Goal: Transaction & Acquisition: Purchase product/service

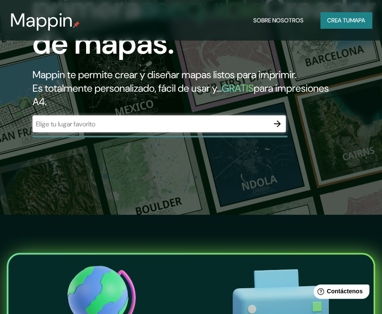
scroll to position [84, 0]
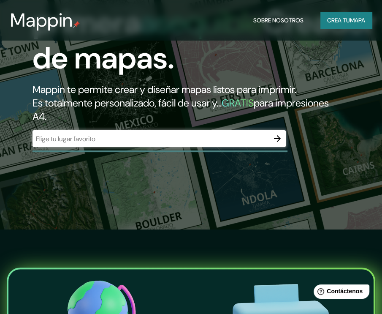
click at [195, 146] on div "​" at bounding box center [158, 138] width 253 height 17
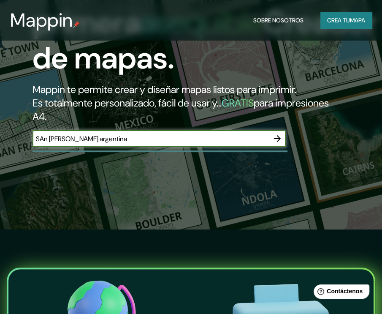
type input "SAn [PERSON_NAME] argentina"
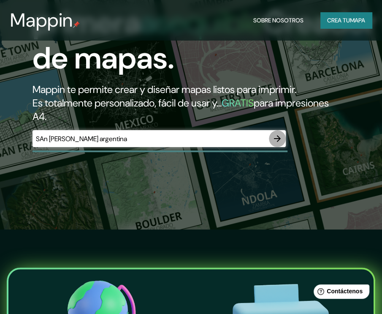
click at [278, 141] on icon "button" at bounding box center [277, 138] width 10 height 10
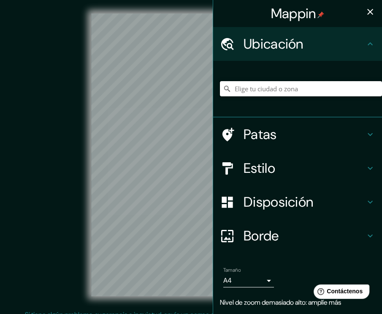
click at [235, 91] on input "Elige tu ciudad o zona" at bounding box center [301, 88] width 162 height 15
paste input "[GEOGRAPHIC_DATA][PERSON_NAME], [GEOGRAPHIC_DATA][PERSON_NAME]"
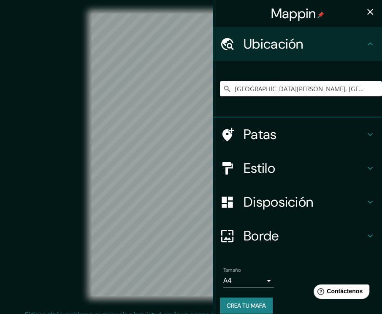
type input "[GEOGRAPHIC_DATA][PERSON_NAME], [GEOGRAPHIC_DATA][PERSON_NAME], [GEOGRAPHIC_DAT…"
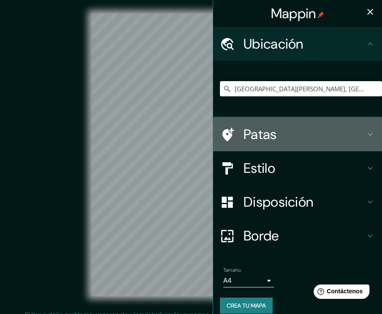
click at [281, 130] on h4 "Patas" at bounding box center [304, 134] width 122 height 17
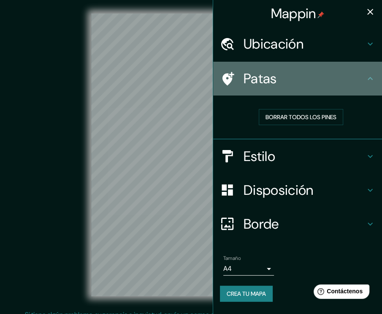
click at [344, 70] on h4 "Patas" at bounding box center [304, 78] width 122 height 17
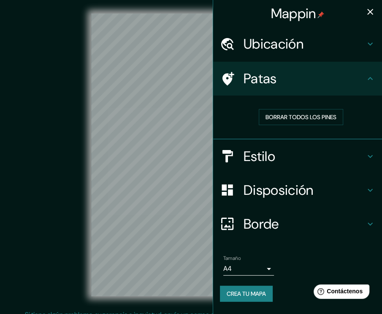
click at [366, 45] on icon at bounding box center [370, 44] width 10 height 10
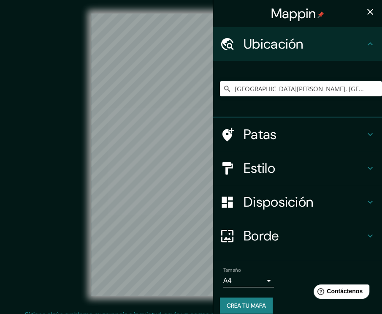
click at [366, 45] on icon at bounding box center [370, 44] width 10 height 10
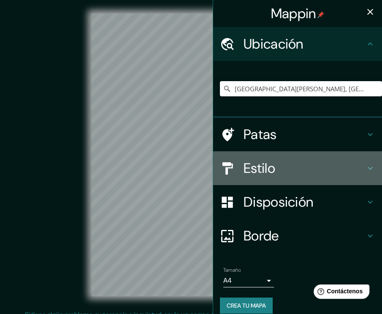
click at [365, 163] on icon at bounding box center [370, 168] width 10 height 10
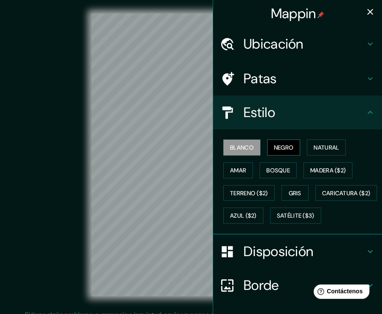
click at [277, 148] on font "Negro" at bounding box center [284, 147] width 20 height 8
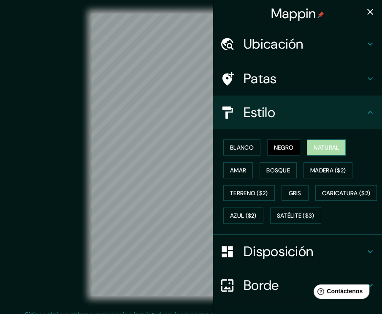
click at [314, 142] on font "Natural" at bounding box center [326, 147] width 25 height 11
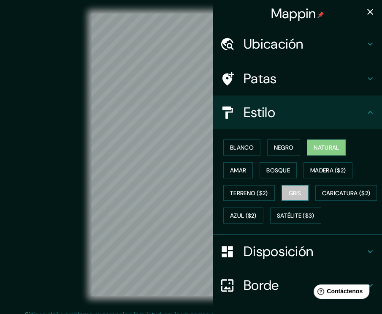
click at [298, 187] on button "Gris" at bounding box center [294, 193] width 27 height 16
click at [314, 150] on font "Natural" at bounding box center [326, 147] width 25 height 8
click at [365, 114] on icon at bounding box center [370, 112] width 10 height 10
click at [366, 111] on icon at bounding box center [370, 112] width 10 height 10
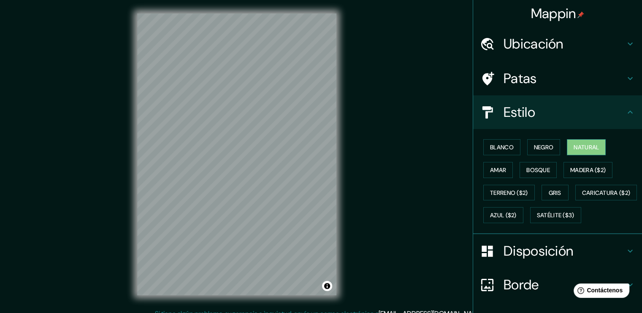
scroll to position [80, 0]
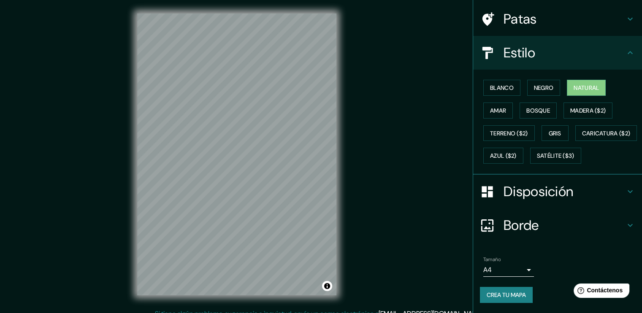
click at [388, 186] on h4 "Disposición" at bounding box center [564, 191] width 122 height 17
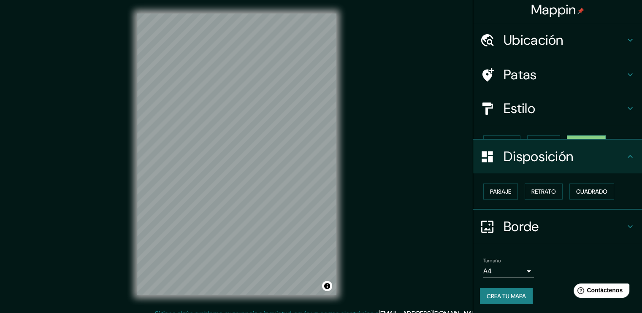
scroll to position [0, 0]
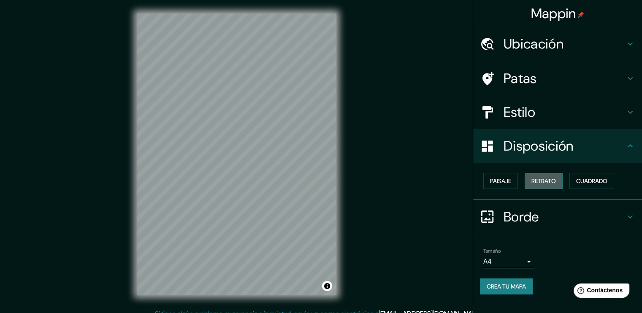
click at [388, 180] on font "Retrato" at bounding box center [543, 181] width 24 height 8
click at [388, 180] on font "Paisaje" at bounding box center [500, 181] width 21 height 8
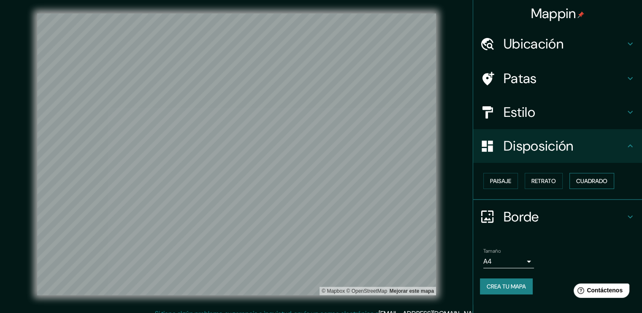
click at [388, 178] on font "Cuadrado" at bounding box center [591, 181] width 31 height 8
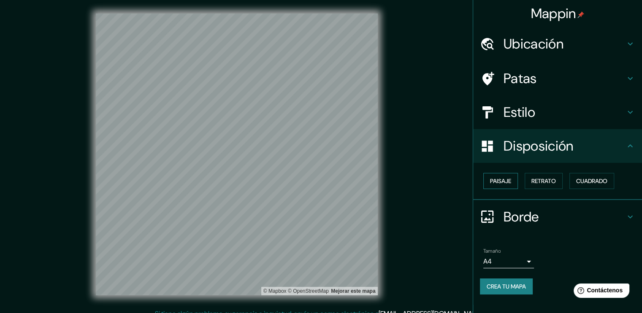
click at [388, 179] on font "Paisaje" at bounding box center [500, 181] width 21 height 8
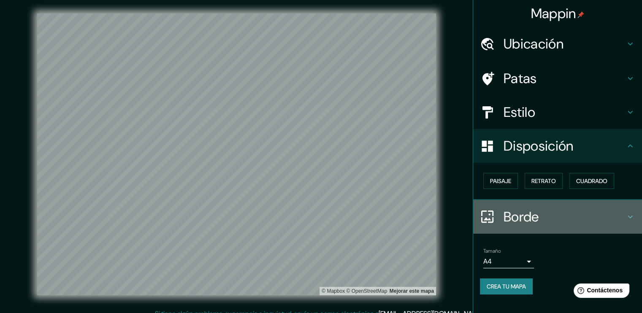
click at [388, 215] on h4 "Borde" at bounding box center [564, 216] width 122 height 17
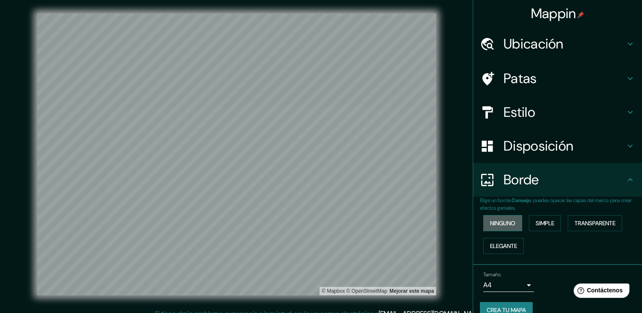
click at [388, 227] on font "Ninguno" at bounding box center [502, 223] width 25 height 11
click at [388, 185] on h4 "Borde" at bounding box center [564, 179] width 122 height 17
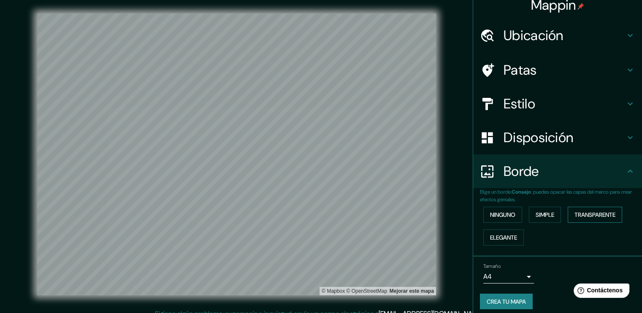
scroll to position [14, 0]
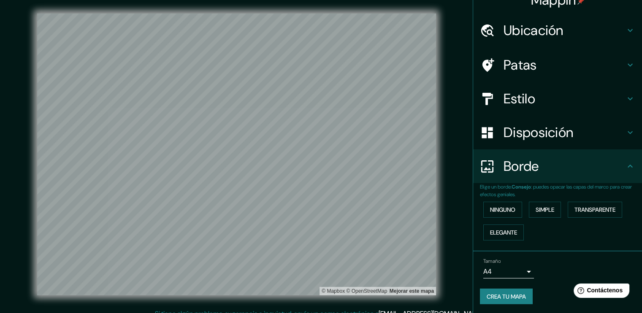
click at [388, 270] on body "Mappin Ubicación [GEOGRAPHIC_DATA][PERSON_NAME], [GEOGRAPHIC_DATA][PERSON_NAME]…" at bounding box center [321, 156] width 642 height 313
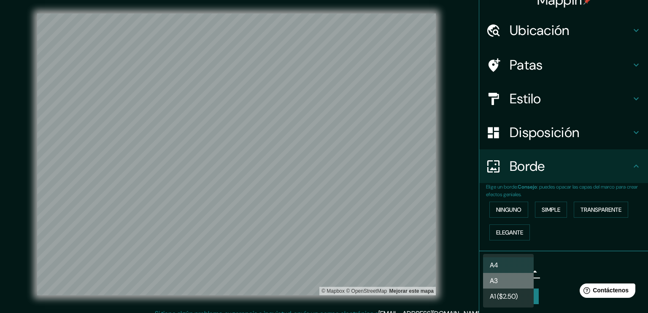
click at [388, 280] on li "A3" at bounding box center [508, 281] width 51 height 16
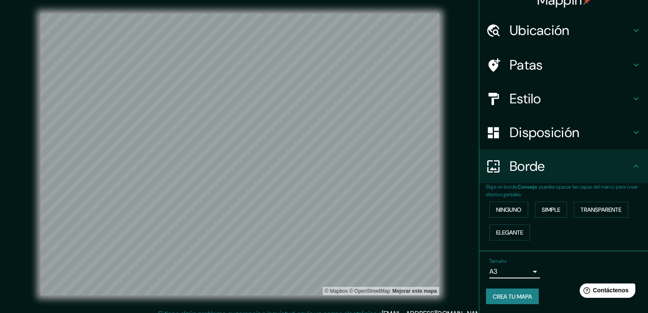
click at [388, 269] on body "Mappin Ubicación [GEOGRAPHIC_DATA][PERSON_NAME], [GEOGRAPHIC_DATA][PERSON_NAME]…" at bounding box center [324, 156] width 648 height 313
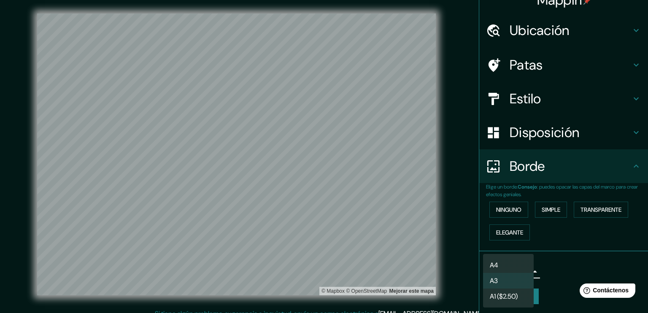
click at [388, 265] on li "A4" at bounding box center [508, 265] width 51 height 16
type input "single"
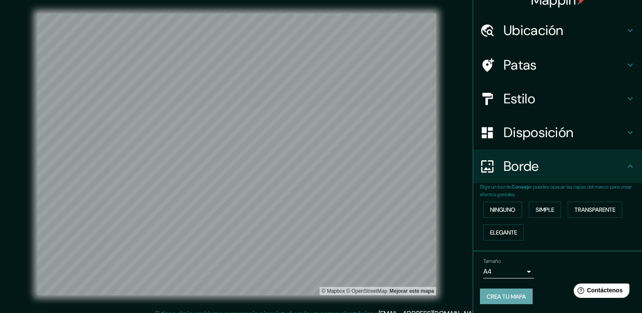
click at [388, 293] on font "Crea tu mapa" at bounding box center [506, 297] width 39 height 8
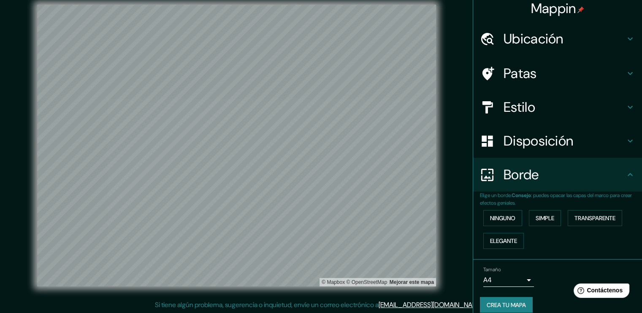
scroll to position [0, 0]
